Goal: Use online tool/utility: Utilize a website feature to perform a specific function

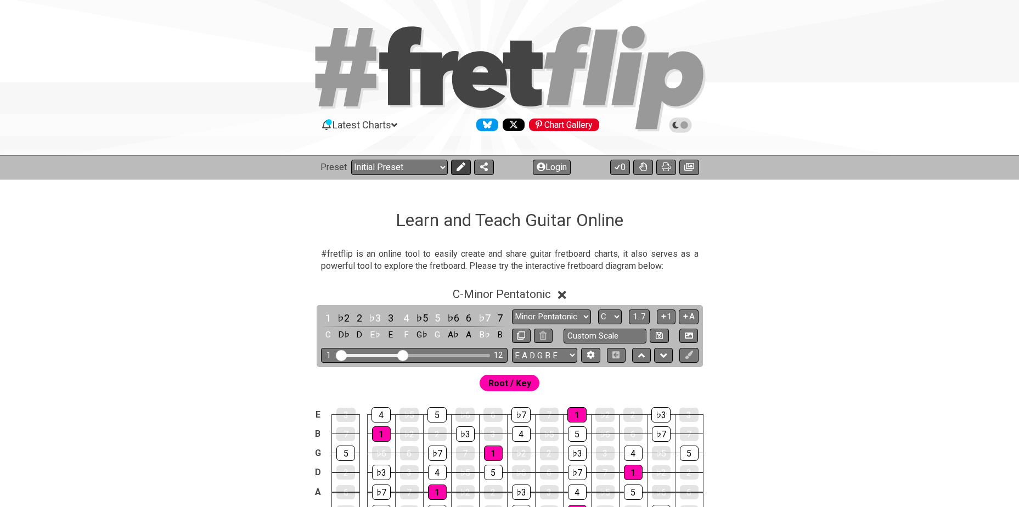
click at [458, 167] on icon at bounding box center [460, 166] width 9 height 9
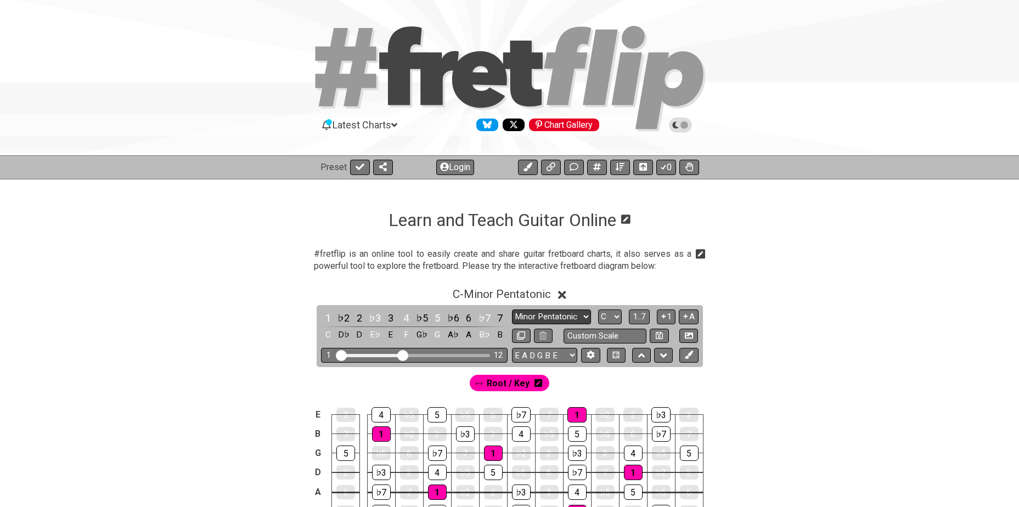
click at [549, 317] on select "Minor Pentatonic Click to edit Minor Pentatonic Major Pentatonic Minor Blues Ma…" at bounding box center [551, 317] width 79 height 15
select select "Major Pentatonic"
click at [512, 310] on select "Minor Pentatonic Click to edit Minor Pentatonic Major Pentatonic Minor Blues Ma…" at bounding box center [551, 317] width 79 height 15
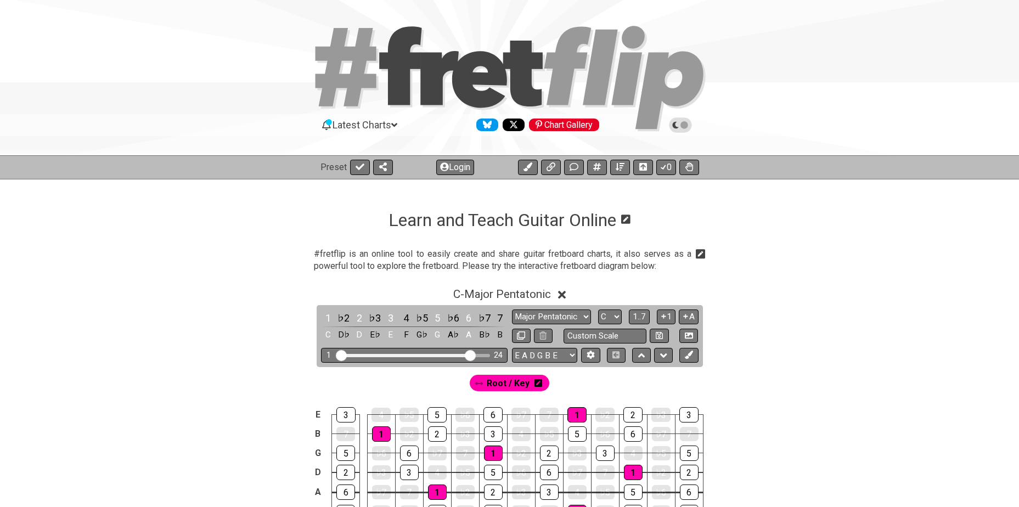
drag, startPoint x: 405, startPoint y: 355, endPoint x: 470, endPoint y: 353, distance: 64.8
click at [470, 355] on input "Visible fret range" at bounding box center [414, 355] width 156 height 0
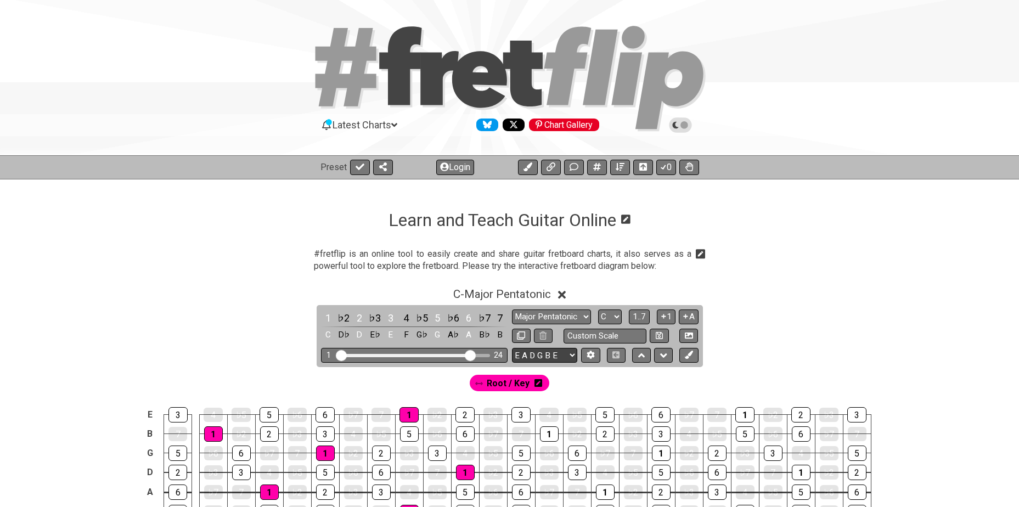
click at [544, 355] on select "E A D G B E E A D G B E E A D G B E B E A D F♯ B A D G C E A D A D G B E E♭ A♭ …" at bounding box center [544, 355] width 65 height 15
select select "A D G C F A D"
click at [512, 348] on select "E A D G B E E A D G B E E A D G B E B E A D F♯ B A D G C E A D A D G B E E♭ A♭ …" at bounding box center [544, 355] width 65 height 15
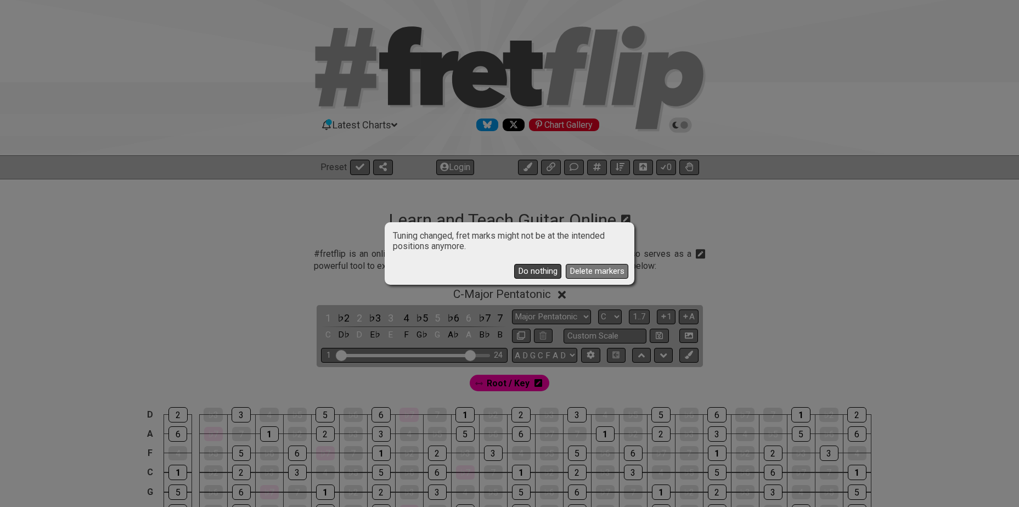
click at [549, 269] on button "Do nothing" at bounding box center [537, 271] width 47 height 15
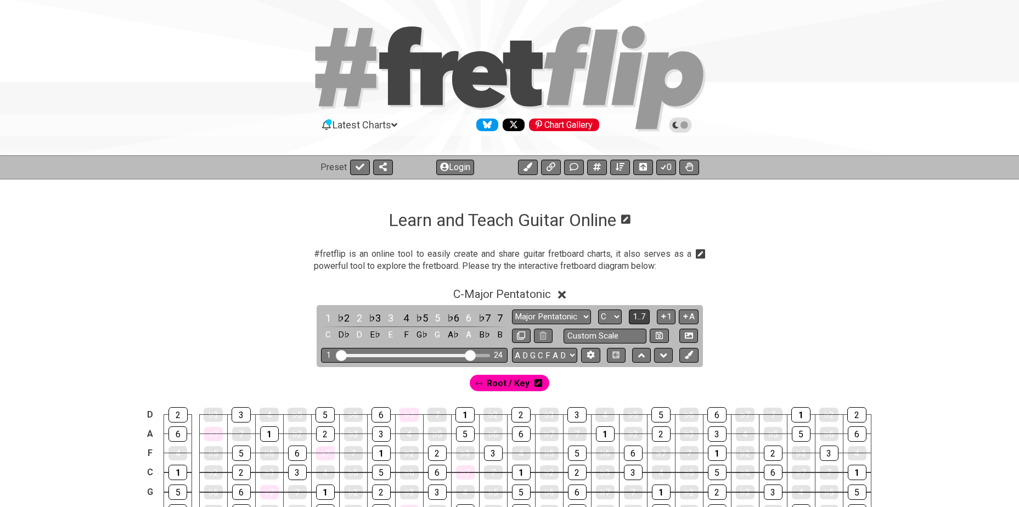
click at [635, 314] on span "1..7" at bounding box center [639, 317] width 13 height 10
click at [637, 314] on span "..." at bounding box center [639, 317] width 5 height 10
click at [688, 356] on icon at bounding box center [689, 355] width 8 height 8
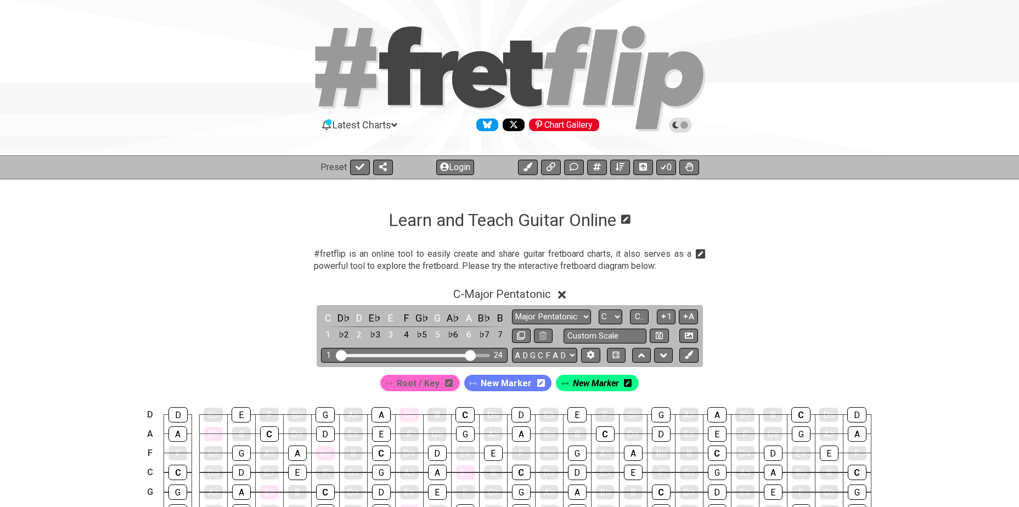
click at [610, 382] on span "New Marker" at bounding box center [596, 383] width 46 height 16
click at [587, 384] on span "New Marker" at bounding box center [595, 383] width 51 height 16
click at [586, 384] on span "New Marker" at bounding box center [596, 383] width 46 height 16
click at [520, 386] on span "New Marker" at bounding box center [504, 383] width 51 height 16
click at [508, 383] on span "New Marker" at bounding box center [504, 383] width 46 height 16
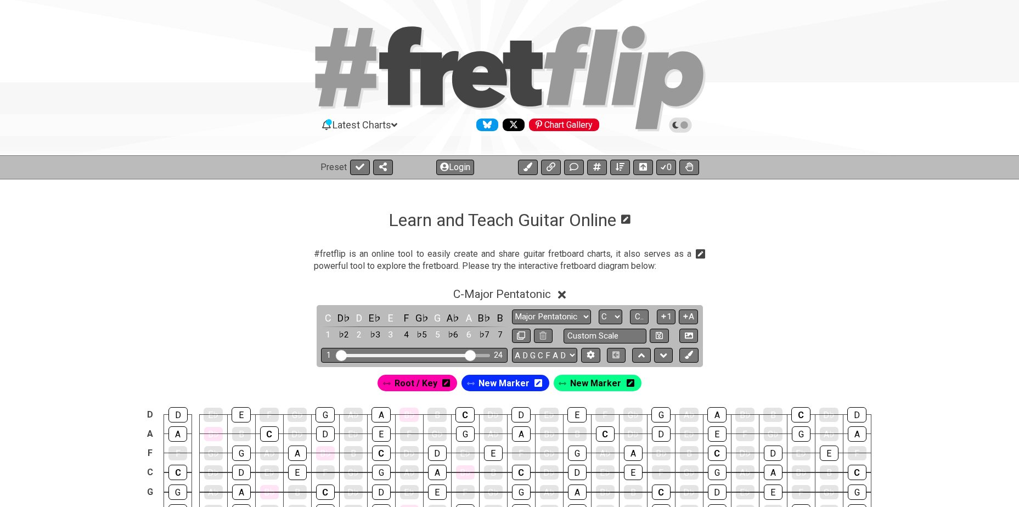
click at [539, 382] on icon at bounding box center [539, 383] width 8 height 9
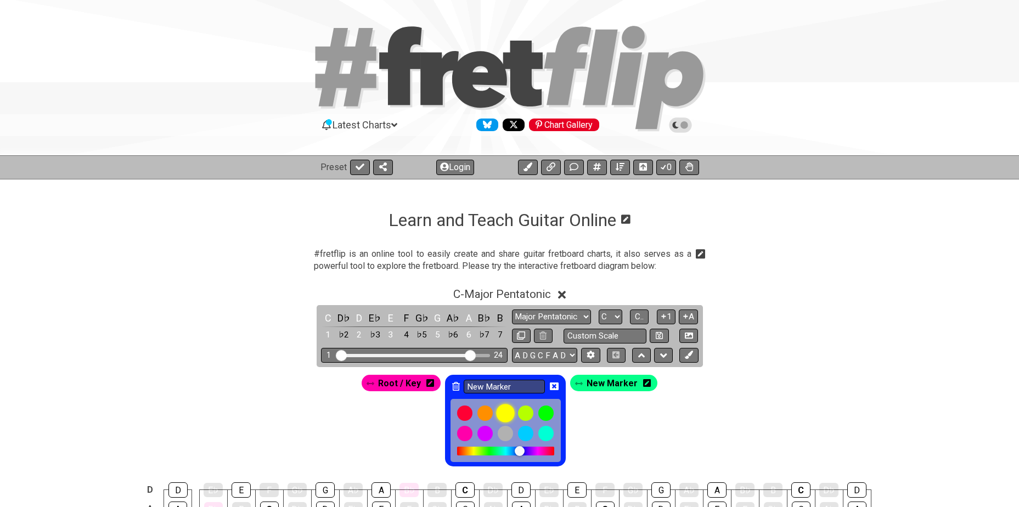
click at [511, 412] on div at bounding box center [505, 413] width 19 height 19
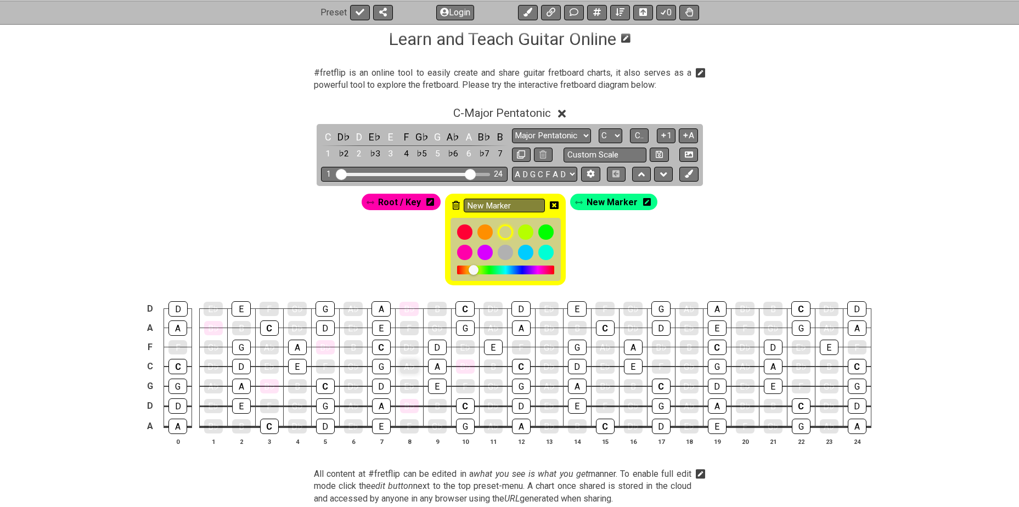
scroll to position [183, 0]
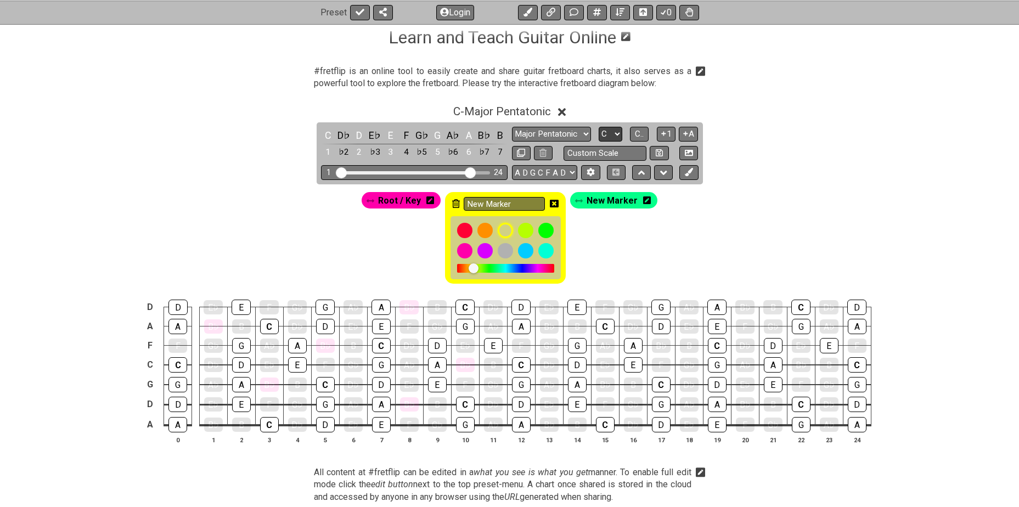
click at [614, 131] on select "A♭ A A♯ B♭ B C C♯ D♭ D D♯ E♭ E F F♯ G♭ G G♯" at bounding box center [611, 134] width 24 height 15
select select "Ab"
click at [599, 127] on select "A♭ A A♯ B♭ B C C♯ D♭ D D♯ E♭ E F F♯ G♭ G G♯" at bounding box center [611, 134] width 24 height 15
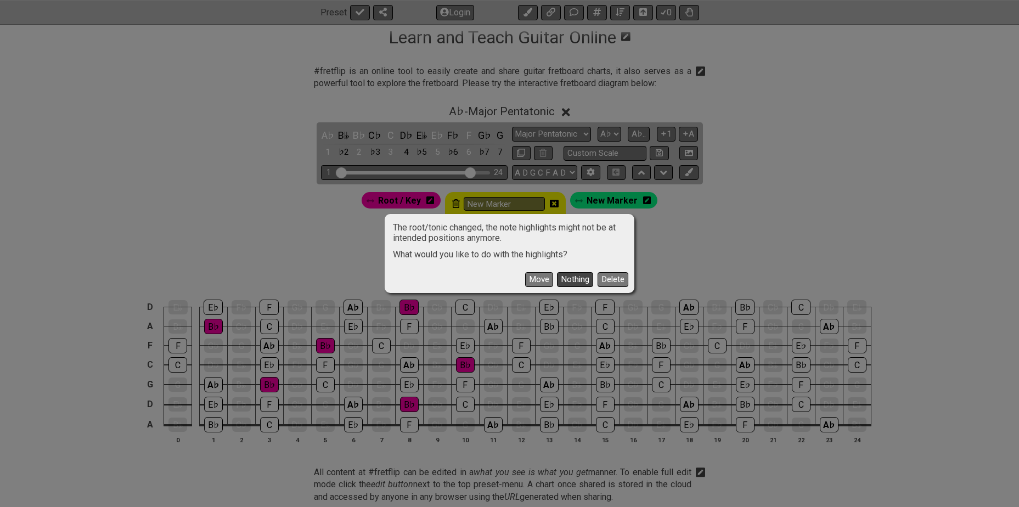
click at [574, 279] on button "Nothing" at bounding box center [575, 279] width 36 height 15
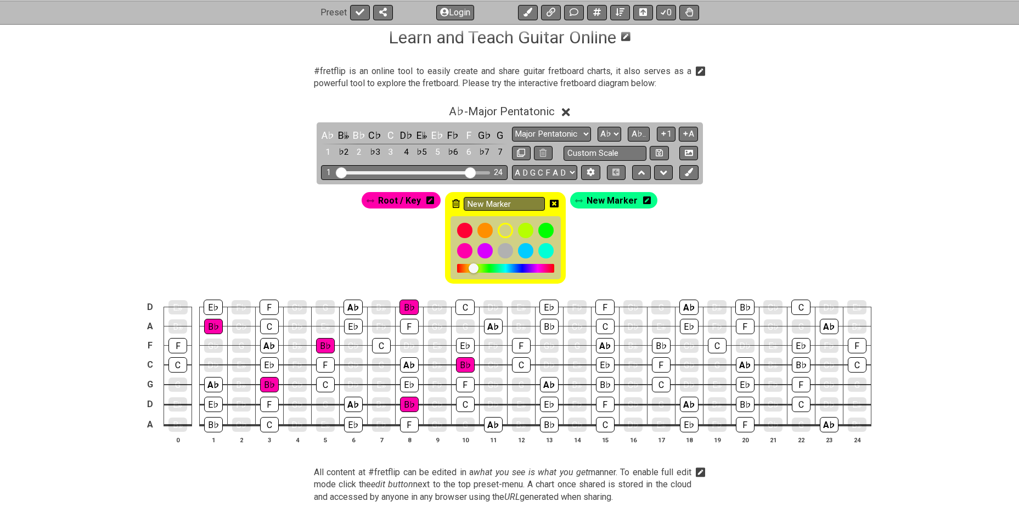
click at [430, 200] on icon at bounding box center [430, 200] width 8 height 9
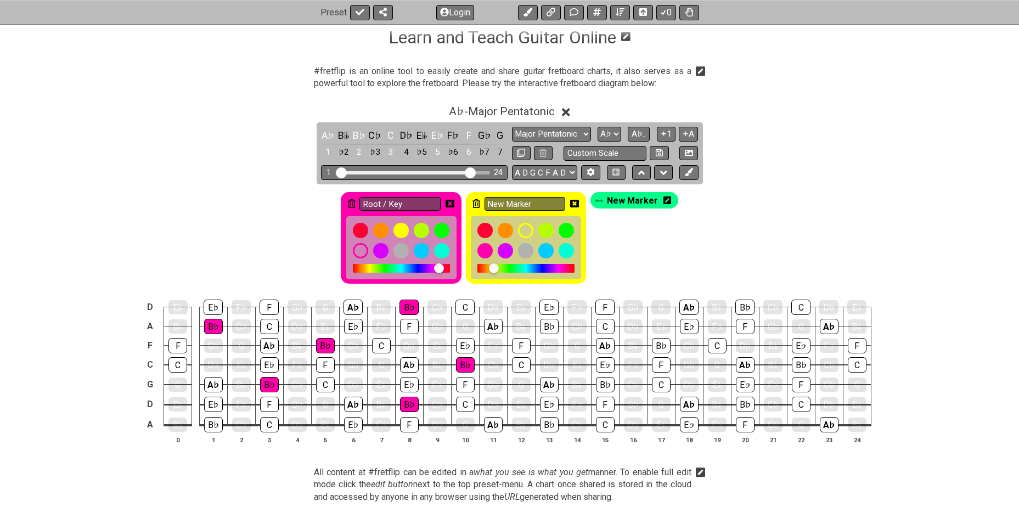
click at [353, 201] on icon at bounding box center [352, 203] width 8 height 9
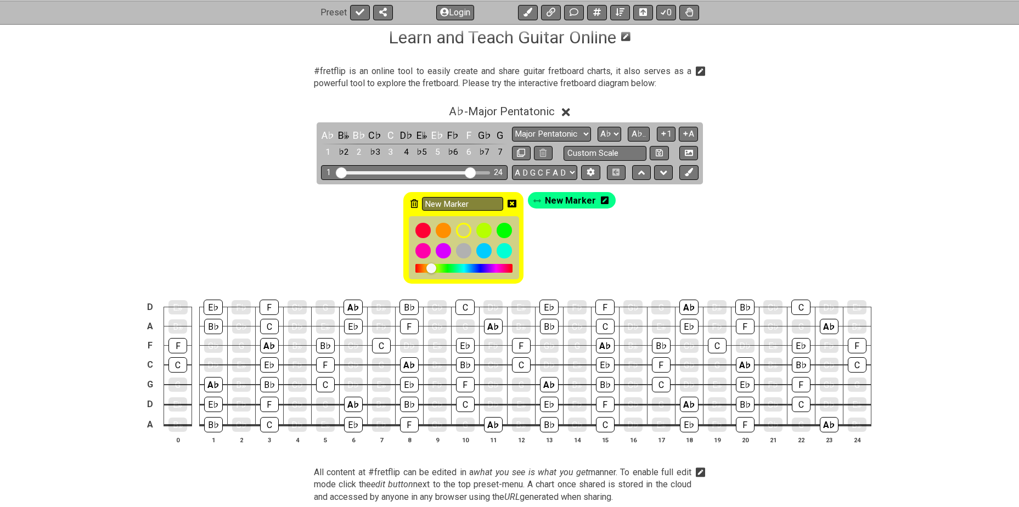
click at [569, 201] on span "New Marker" at bounding box center [570, 201] width 51 height 16
click at [603, 198] on icon at bounding box center [603, 200] width 8 height 8
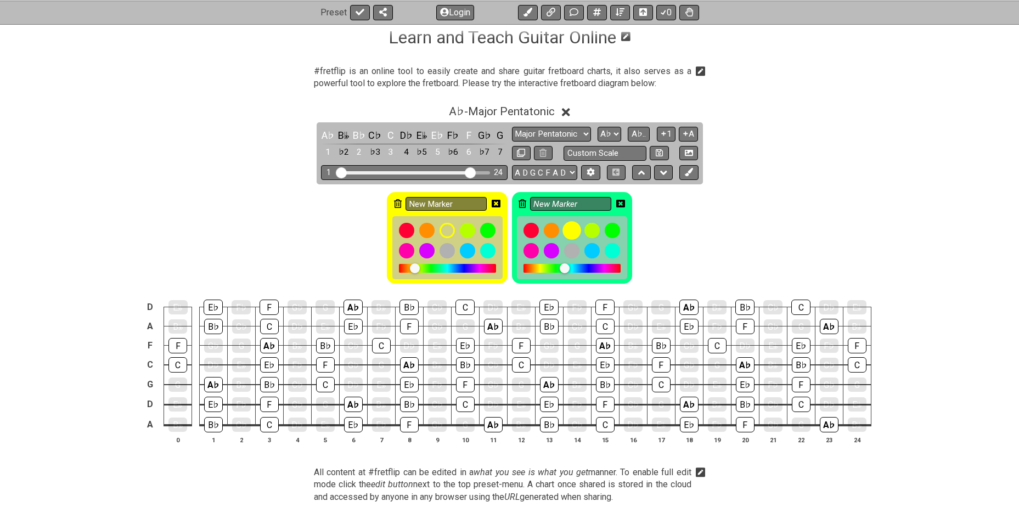
click at [570, 230] on div at bounding box center [572, 230] width 19 height 19
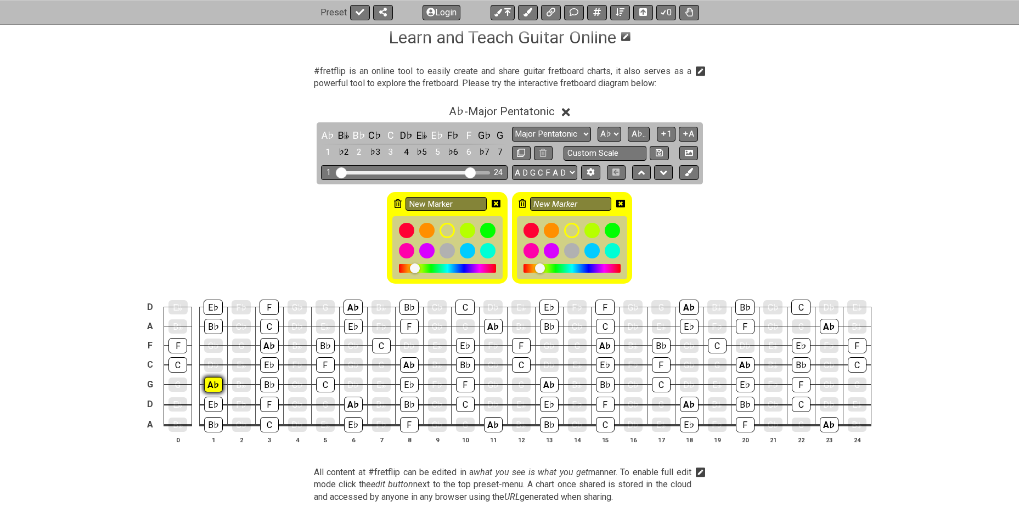
click at [209, 383] on div "A♭" at bounding box center [213, 384] width 19 height 15
click at [267, 347] on div "A♭" at bounding box center [269, 345] width 19 height 15
click at [353, 401] on div "A♭" at bounding box center [353, 404] width 19 height 15
click at [349, 310] on div "A♭" at bounding box center [353, 307] width 19 height 15
click at [403, 362] on div "A♭" at bounding box center [409, 364] width 19 height 15
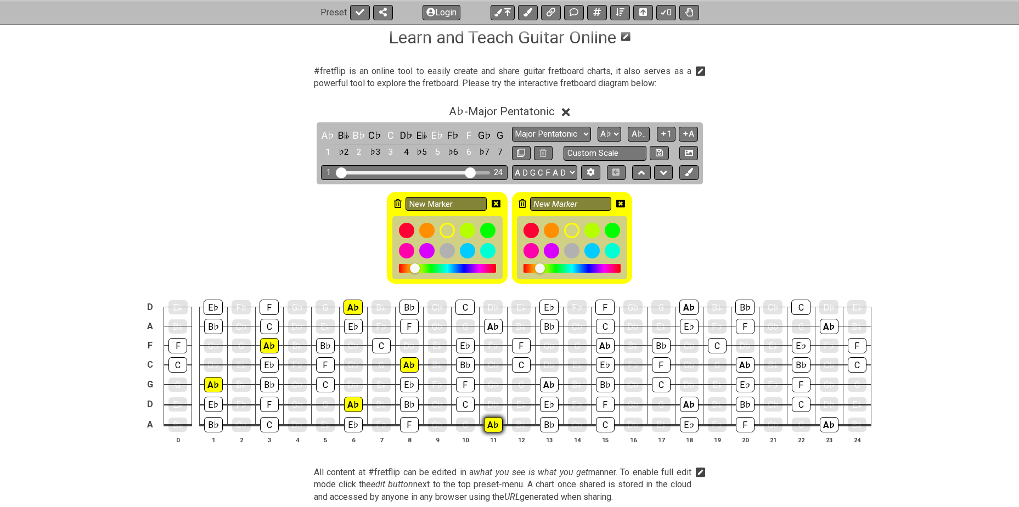
click at [493, 424] on div "A♭" at bounding box center [493, 424] width 19 height 15
click at [495, 325] on div "A♭" at bounding box center [493, 326] width 19 height 15
click at [544, 382] on div "A♭" at bounding box center [549, 384] width 19 height 15
drag, startPoint x: 599, startPoint y: 344, endPoint x: 631, endPoint y: 357, distance: 35.2
click at [599, 344] on div "A♭" at bounding box center [605, 345] width 19 height 15
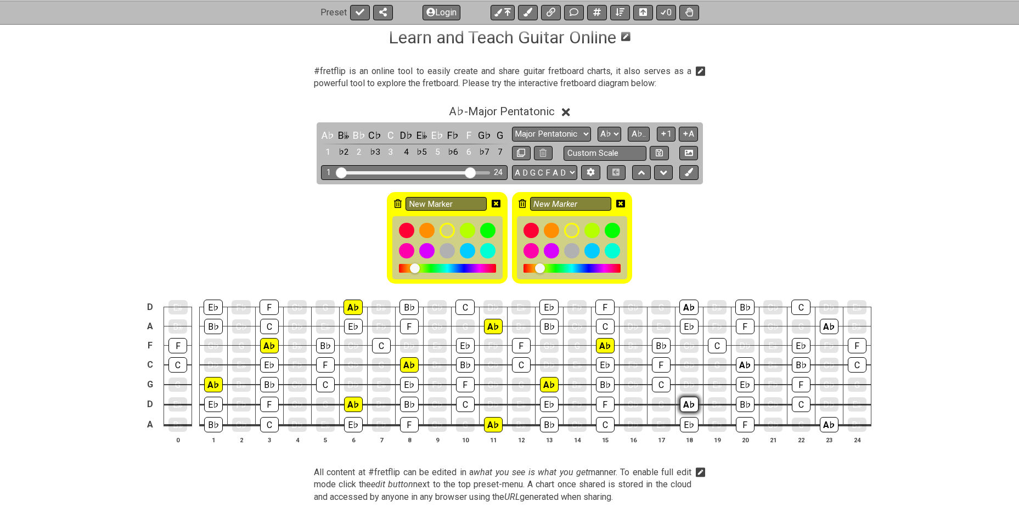
click at [688, 401] on div "A♭" at bounding box center [689, 404] width 19 height 15
click at [692, 307] on div "A♭" at bounding box center [688, 307] width 19 height 15
click at [747, 366] on div "A♭" at bounding box center [745, 364] width 19 height 15
click at [830, 421] on div "A♭" at bounding box center [829, 424] width 19 height 15
click at [825, 323] on div "A♭" at bounding box center [829, 326] width 19 height 15
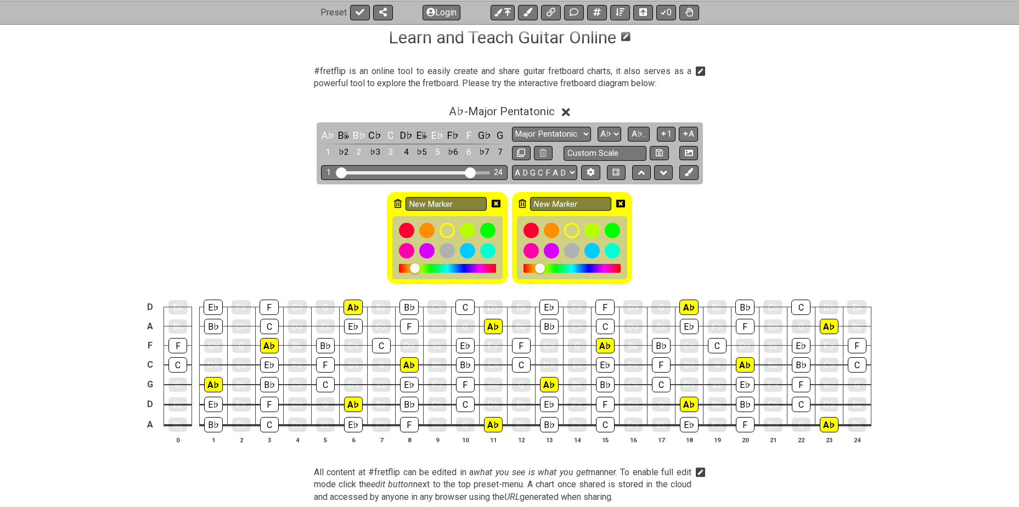
click at [395, 202] on icon at bounding box center [398, 203] width 8 height 9
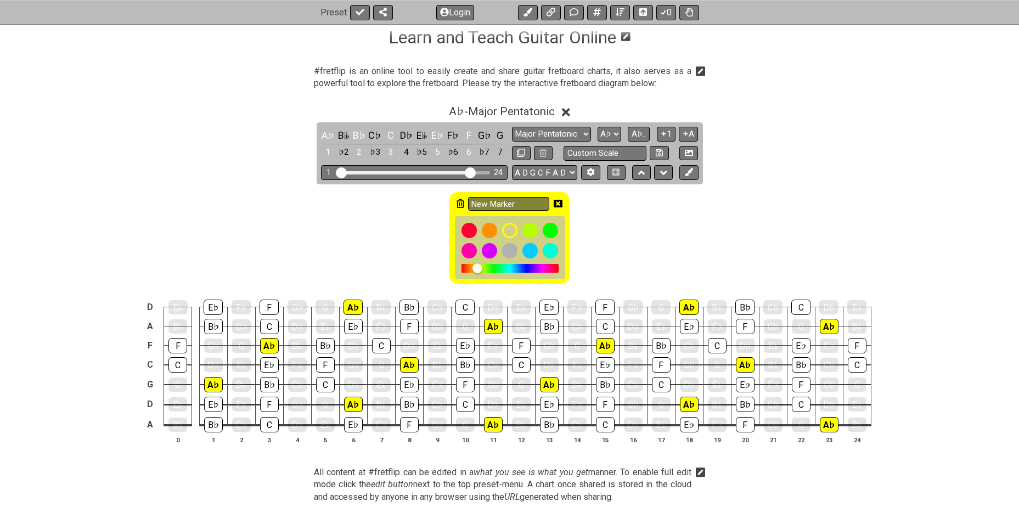
click at [560, 202] on icon at bounding box center [558, 204] width 9 height 8
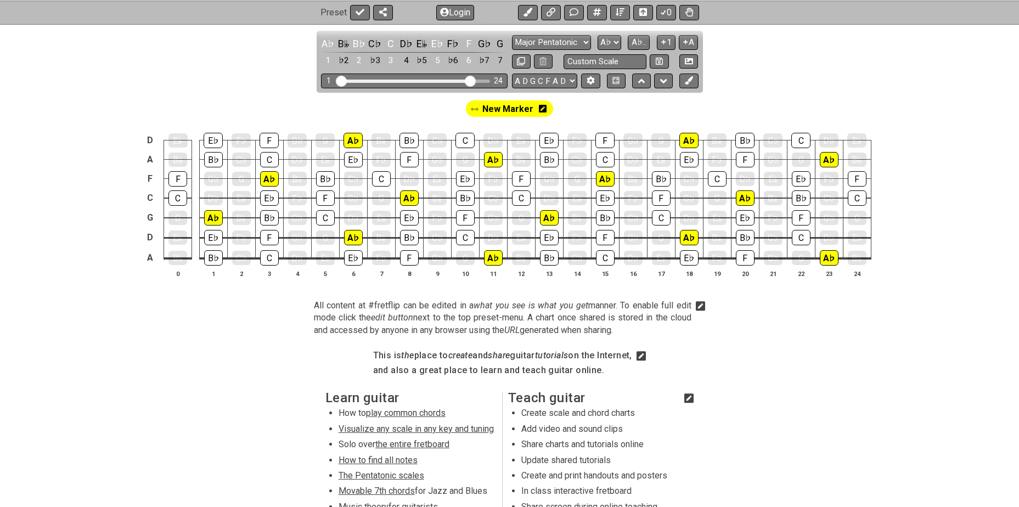
scroll to position [238, 0]
